Goal: Check status: Check status

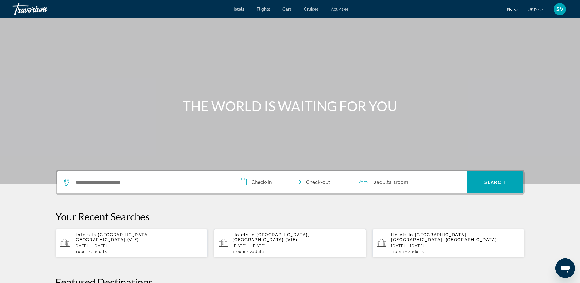
click at [560, 8] on span "SV" at bounding box center [559, 9] width 7 height 6
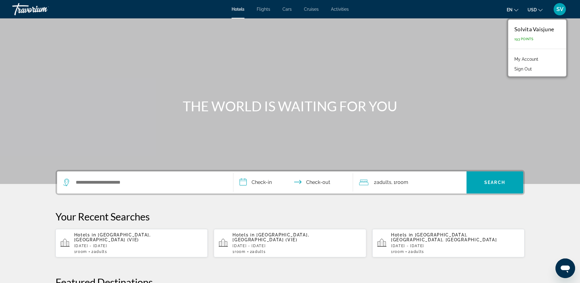
click at [531, 55] on link "My Account" at bounding box center [526, 59] width 30 height 8
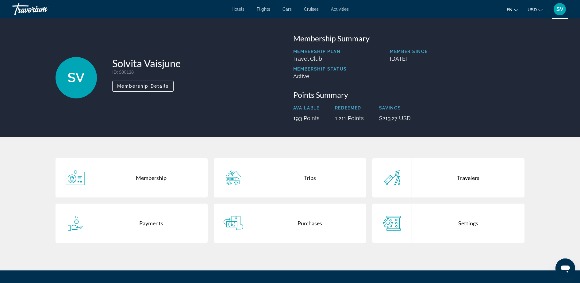
click at [303, 175] on div "Trips" at bounding box center [309, 177] width 113 height 39
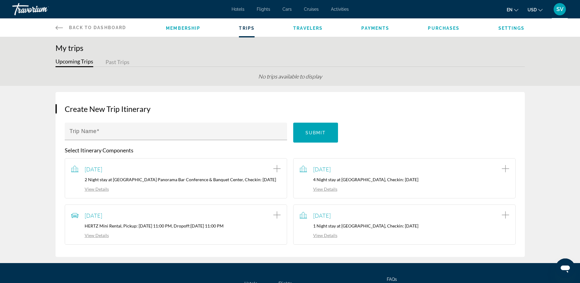
click at [324, 238] on link "View Details" at bounding box center [318, 235] width 38 height 5
